Goal: Use online tool/utility

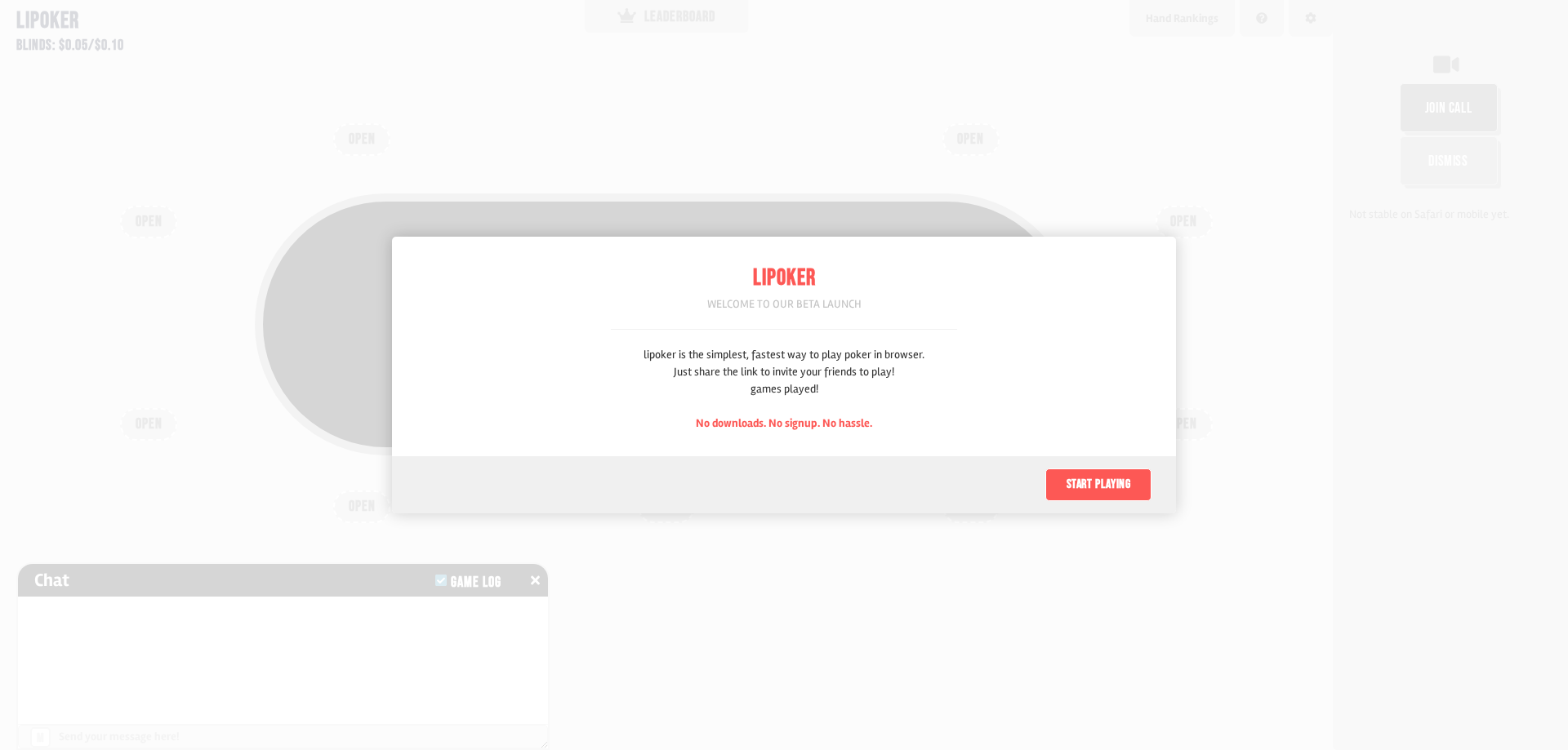
scroll to position [81, 0]
click at [1082, 479] on button "Start playing" at bounding box center [1098, 484] width 106 height 33
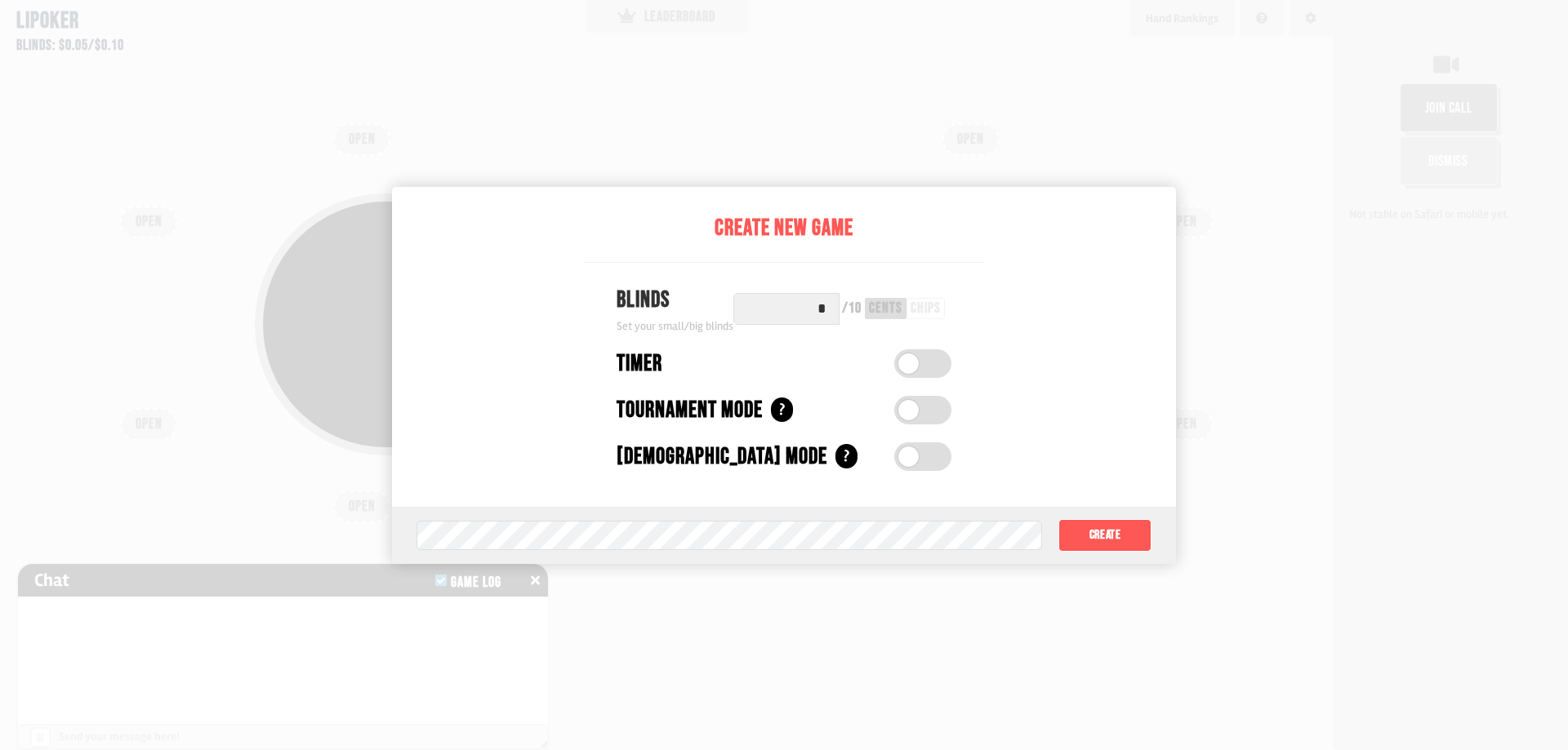
click at [829, 306] on input "*" at bounding box center [786, 308] width 106 height 32
click at [828, 314] on input "*" at bounding box center [786, 308] width 106 height 32
click at [828, 313] on input "*" at bounding box center [786, 308] width 106 height 32
click at [1087, 538] on button "Create" at bounding box center [1104, 536] width 93 height 33
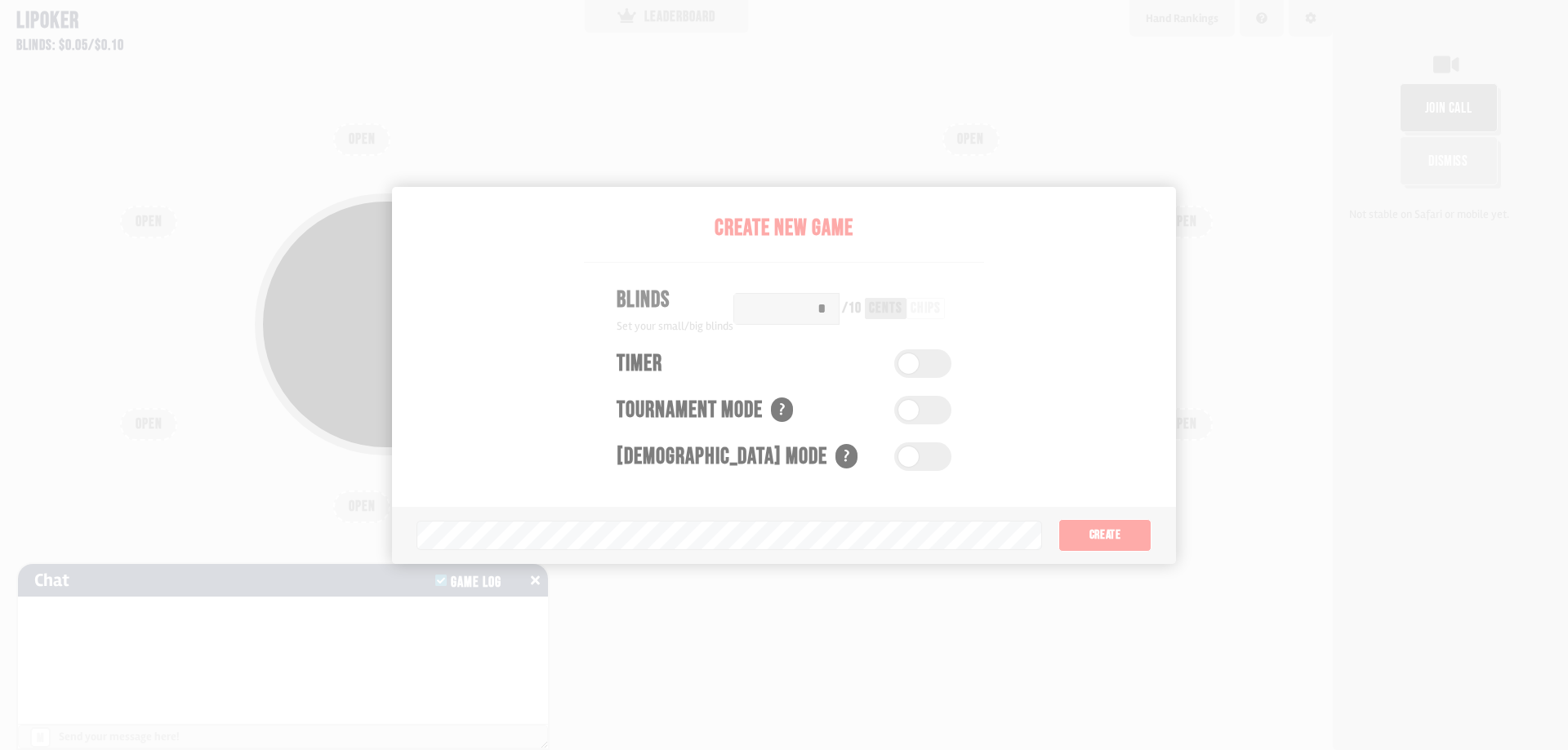
click at [530, 579] on icon at bounding box center [535, 580] width 9 height 13
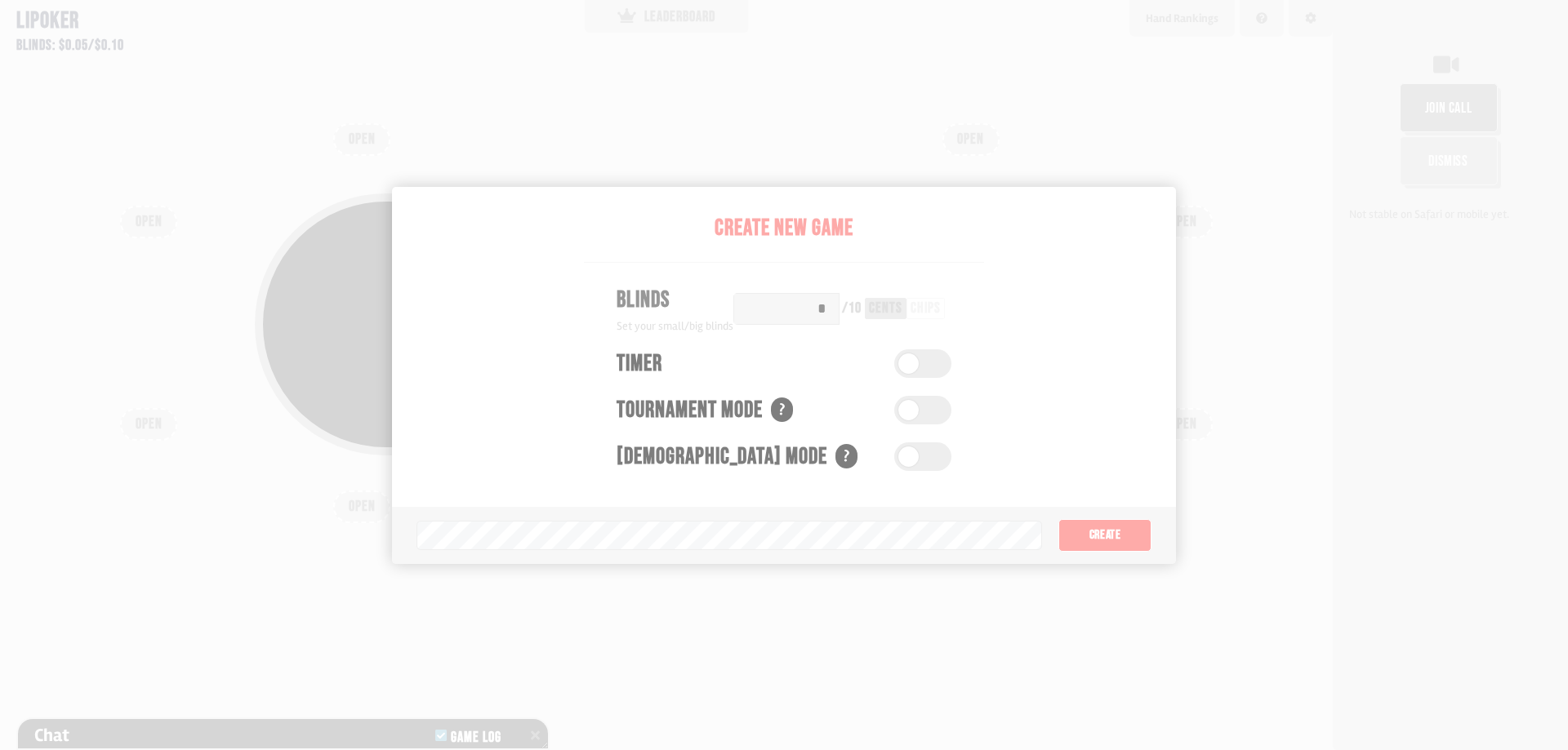
click at [1126, 530] on div "Pot: $0.00 COPY GAME LINK" at bounding box center [666, 362] width 1176 height 376
click at [1113, 531] on div "Pot: $0.00 COPY GAME LINK" at bounding box center [666, 362] width 1176 height 376
click at [1122, 531] on div "Pot: $0.00 COPY GAME LINK" at bounding box center [666, 362] width 1176 height 376
